Goal: Navigation & Orientation: Find specific page/section

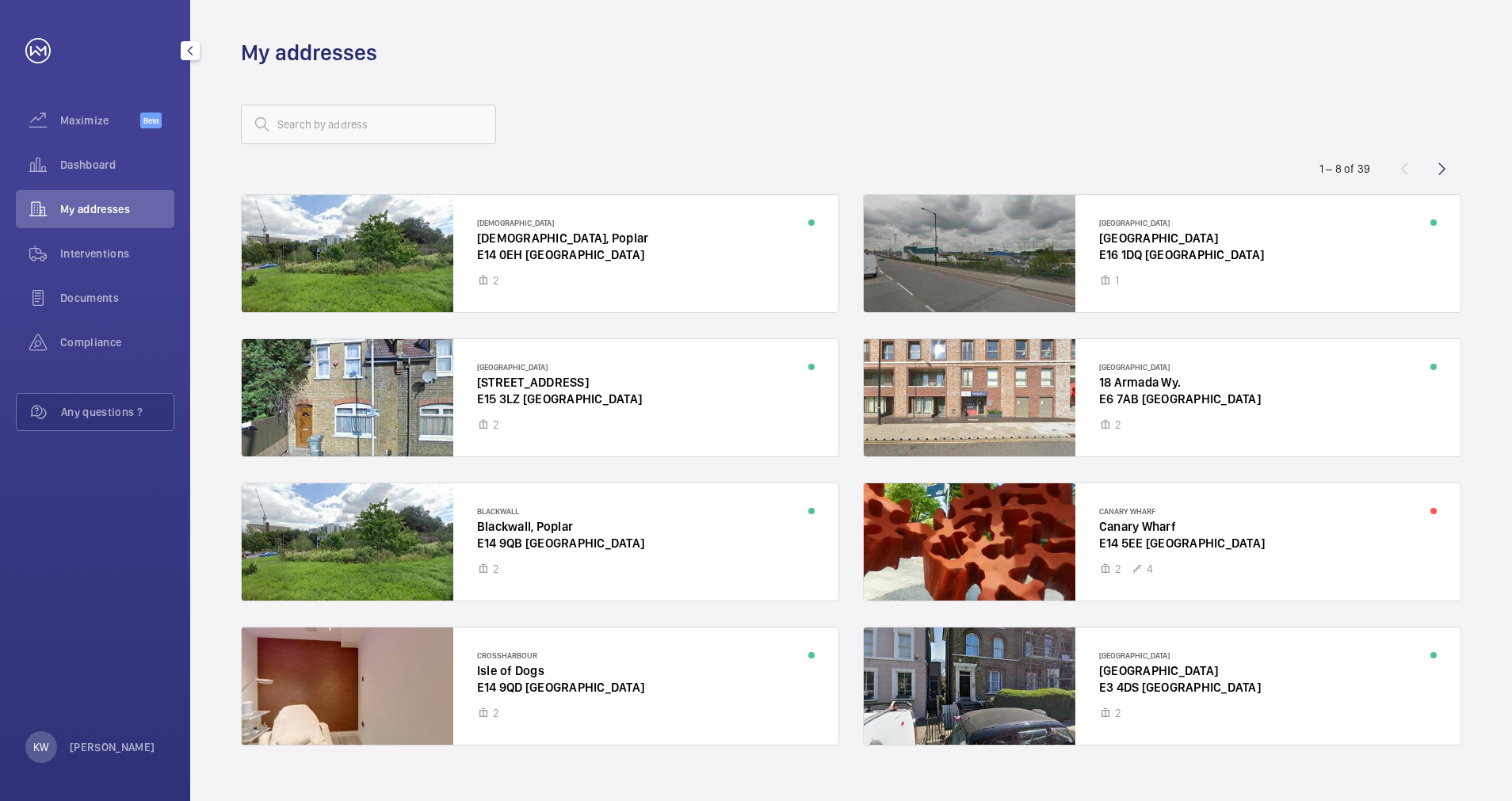
click at [98, 255] on span "Interventions" at bounding box center [117, 253] width 114 height 16
